Goal: Register for event/course

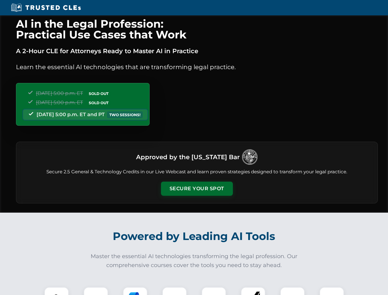
click at [197, 189] on button "Secure Your Spot" at bounding box center [197, 188] width 72 height 14
click at [56, 291] on img at bounding box center [57, 299] width 18 height 18
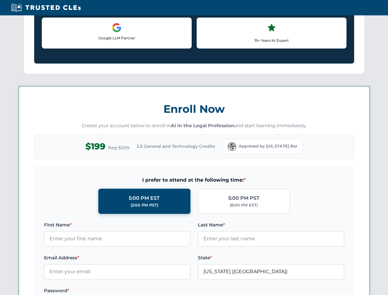
click at [135, 291] on label "Password *" at bounding box center [117, 290] width 146 height 7
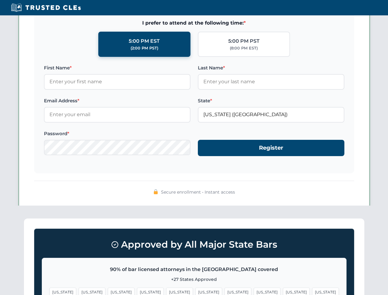
click at [283, 291] on span "[US_STATE]" at bounding box center [296, 291] width 27 height 9
